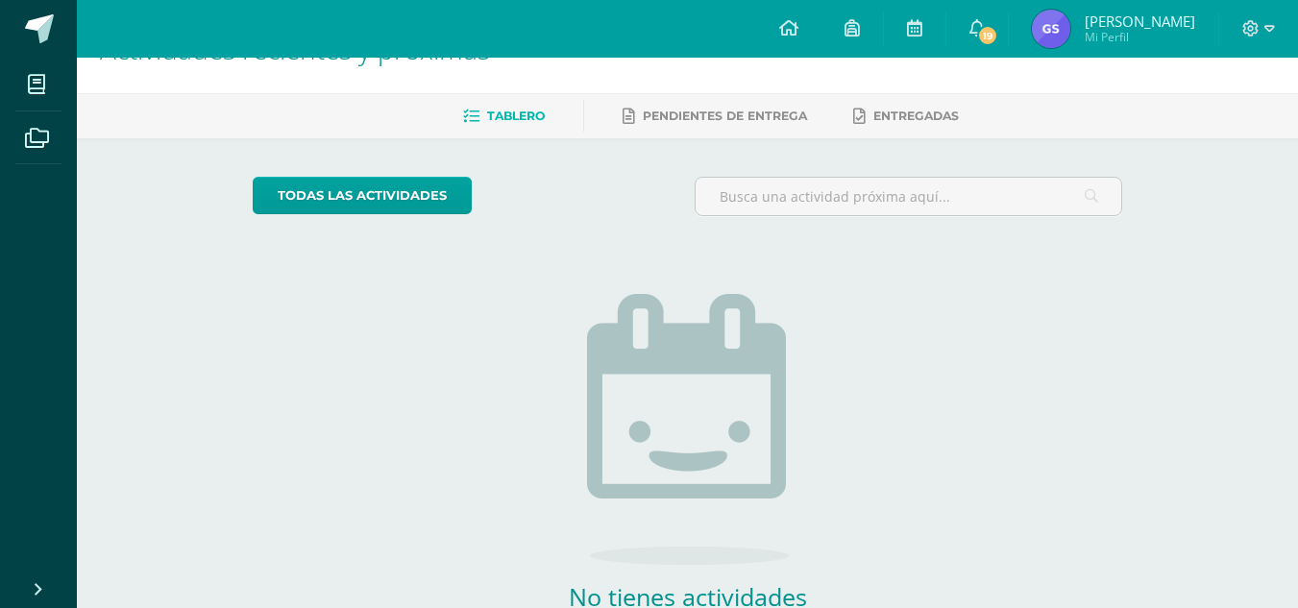
scroll to position [46, 0]
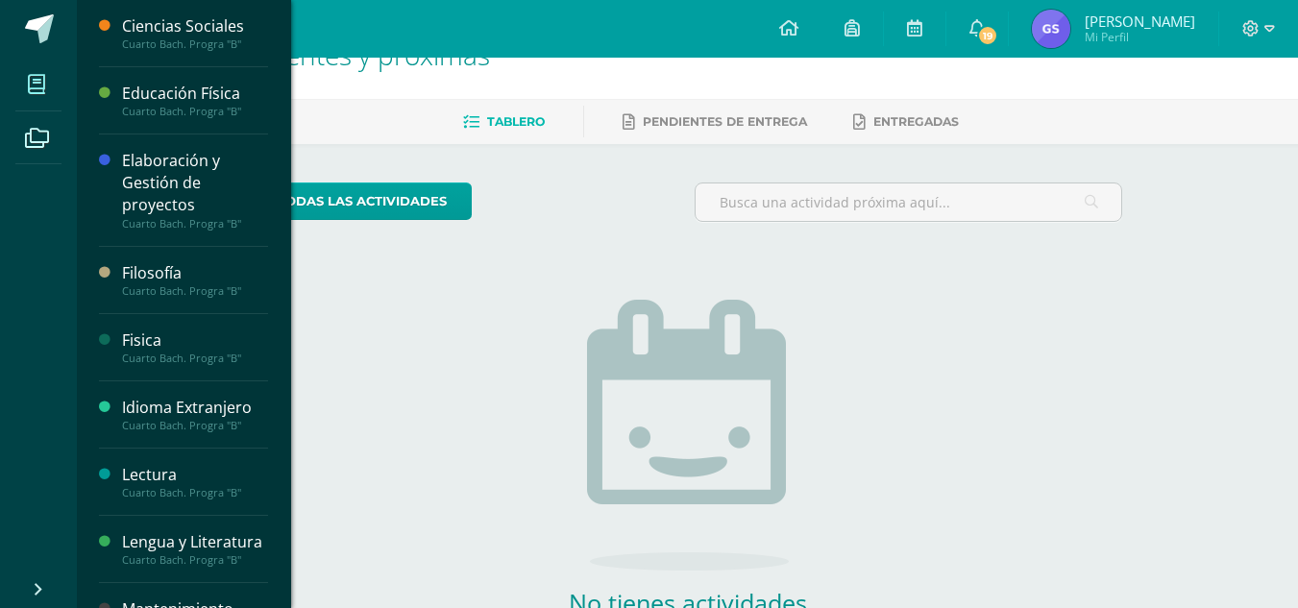
click at [33, 82] on icon at bounding box center [36, 84] width 17 height 19
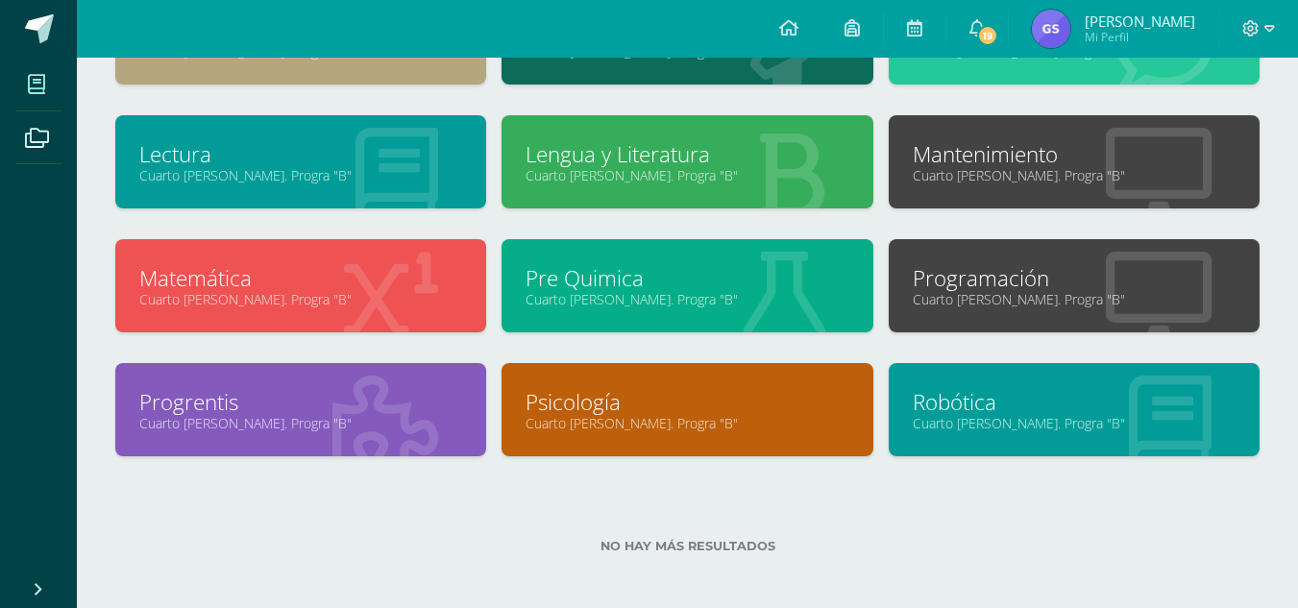
scroll to position [260, 0]
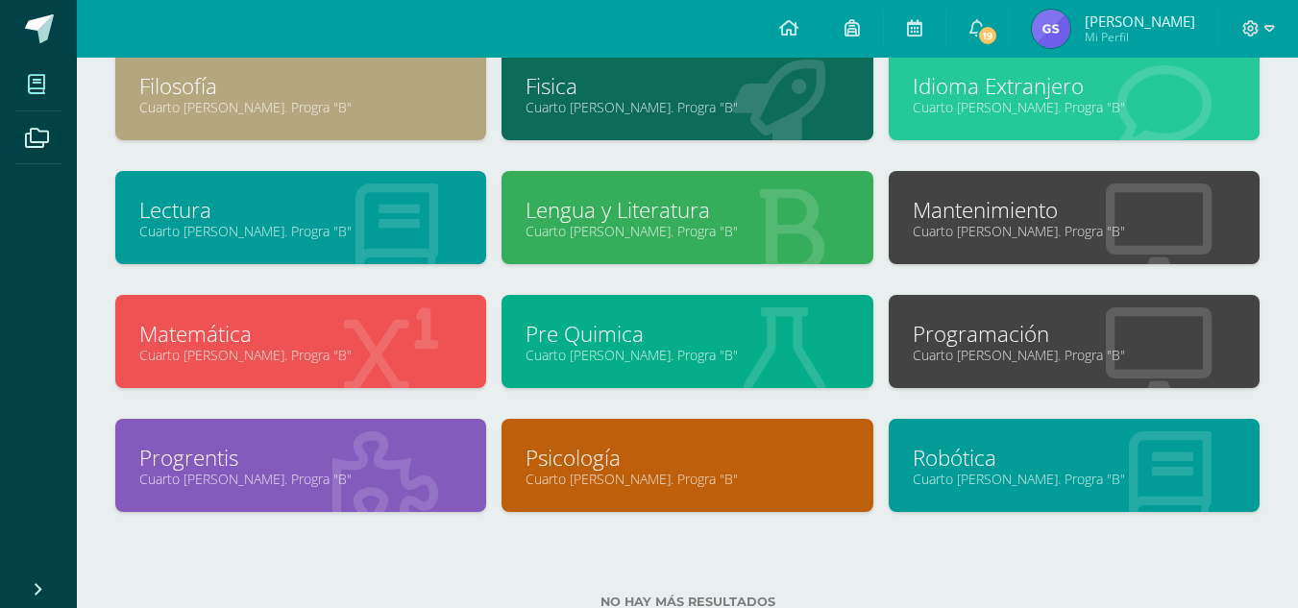
click at [1005, 332] on link "Programación" at bounding box center [1074, 334] width 323 height 30
